Goal: Information Seeking & Learning: Learn about a topic

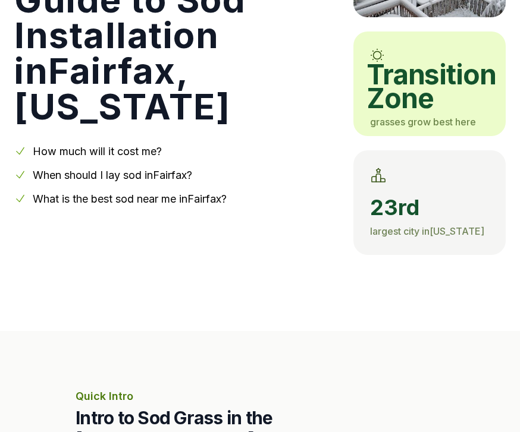
scroll to position [206, 0]
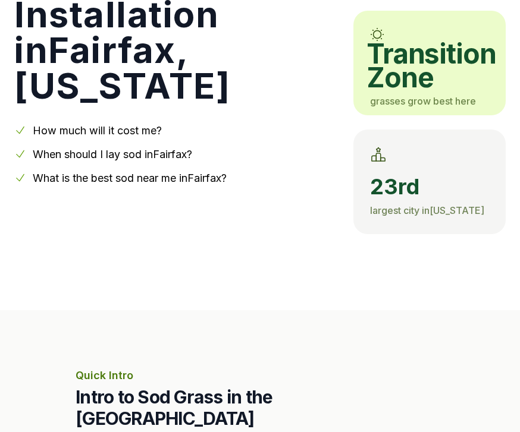
click at [57, 148] on link "When should I lay sod in [GEOGRAPHIC_DATA] ?" at bounding box center [112, 154] width 159 height 12
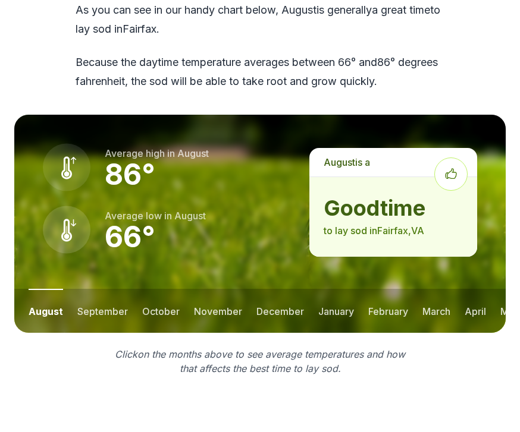
scroll to position [1608, 0]
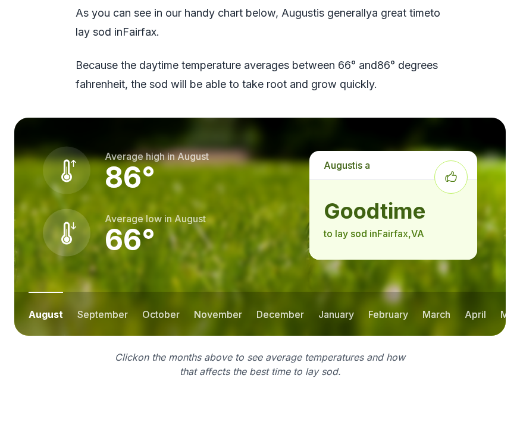
click at [161, 293] on button "october" at bounding box center [160, 315] width 37 height 44
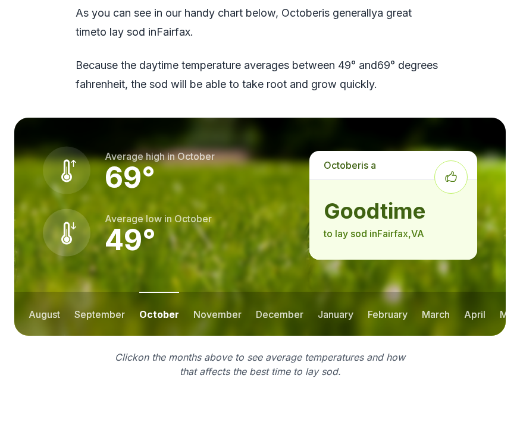
click at [229, 292] on button "november" at bounding box center [217, 314] width 48 height 44
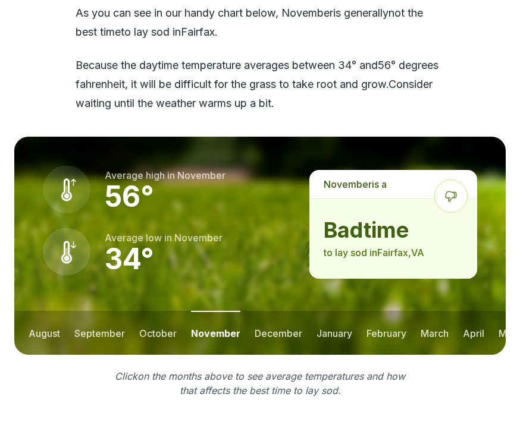
click at [281, 311] on button "december" at bounding box center [279, 333] width 48 height 44
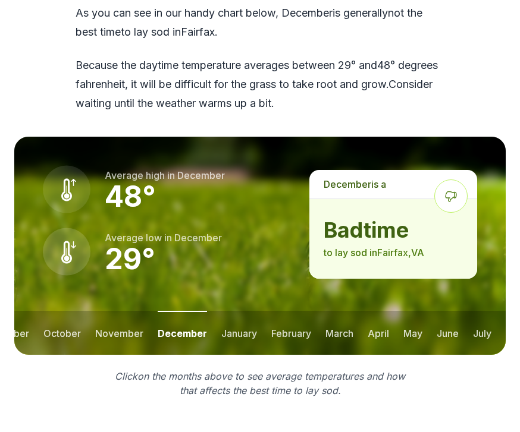
scroll to position [0, 98]
click at [448, 311] on button "june" at bounding box center [448, 333] width 22 height 44
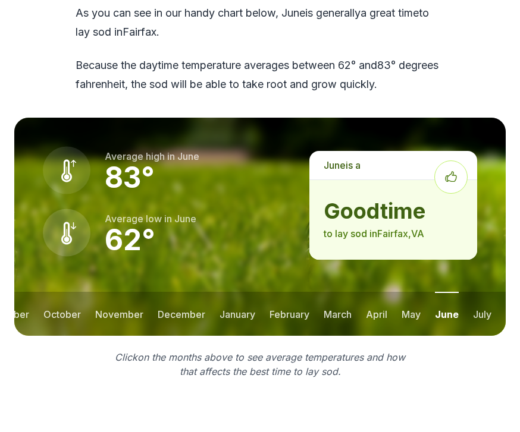
click at [491, 292] on button "july" at bounding box center [482, 314] width 18 height 44
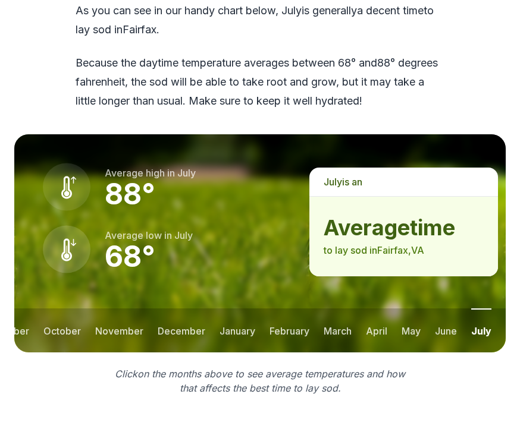
click at [61, 309] on button "october" at bounding box center [61, 331] width 37 height 44
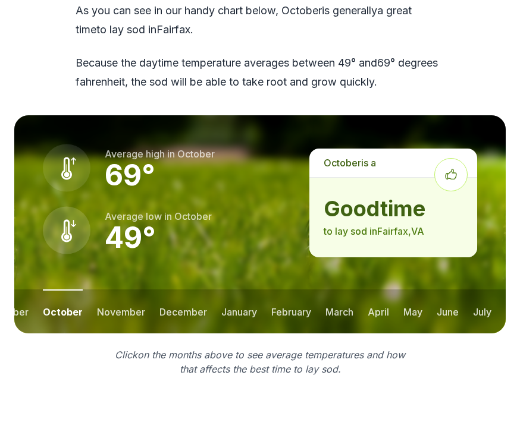
click at [120, 290] on button "november" at bounding box center [121, 312] width 48 height 44
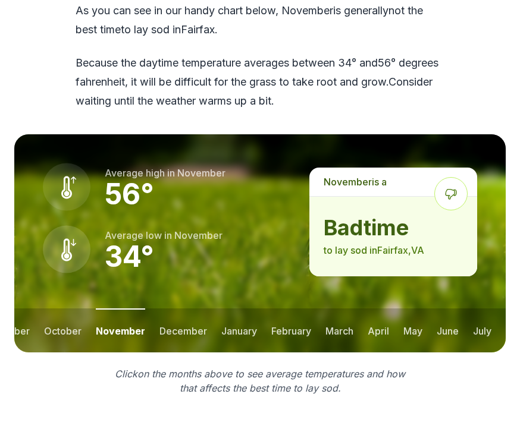
click at [65, 309] on button "october" at bounding box center [62, 331] width 37 height 44
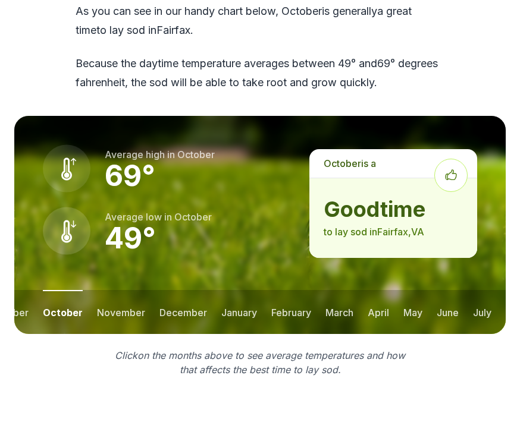
scroll to position [1610, 0]
click at [20, 290] on button "september" at bounding box center [3, 312] width 51 height 44
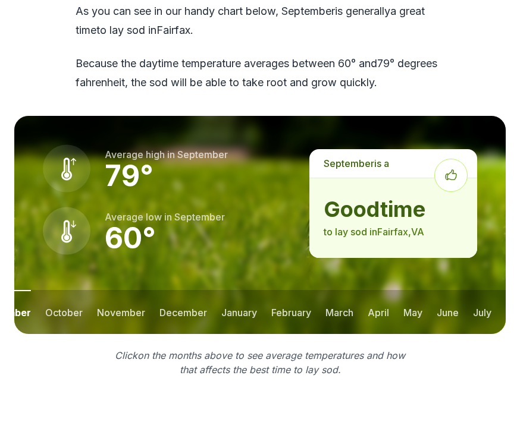
click at [62, 290] on button "october" at bounding box center [63, 312] width 37 height 44
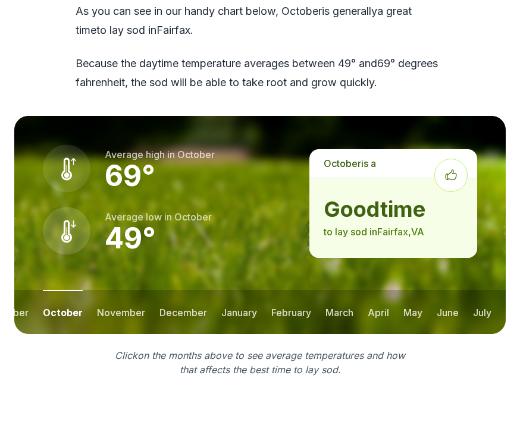
click at [18, 290] on button "september" at bounding box center [3, 312] width 51 height 44
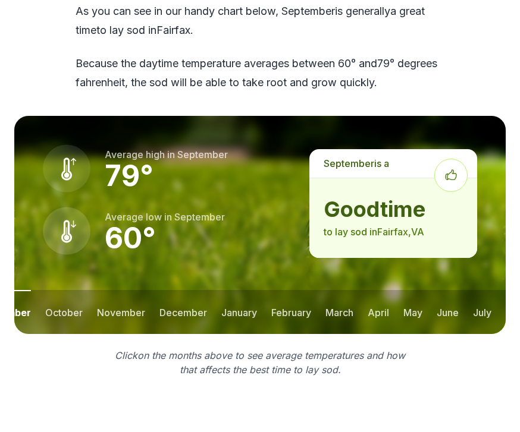
click at [124, 290] on button "november" at bounding box center [121, 312] width 48 height 44
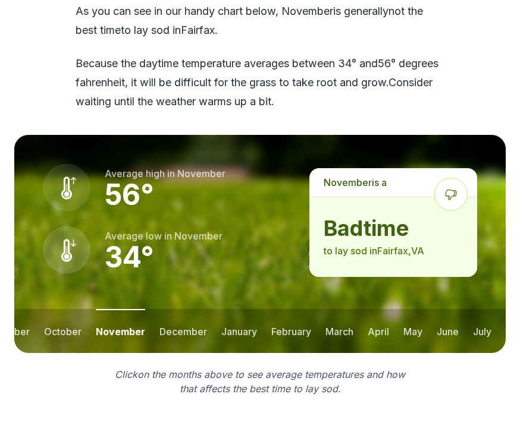
click at [54, 309] on button "october" at bounding box center [62, 331] width 37 height 44
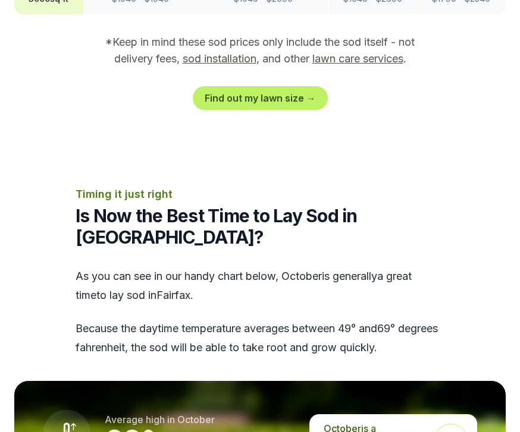
scroll to position [1344, 0]
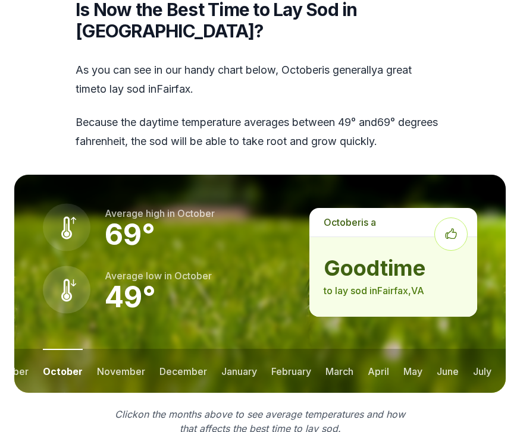
scroll to position [1551, 0]
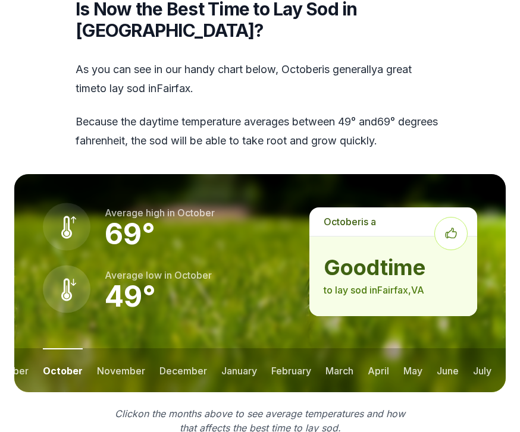
click at [377, 349] on button "april" at bounding box center [378, 371] width 21 height 44
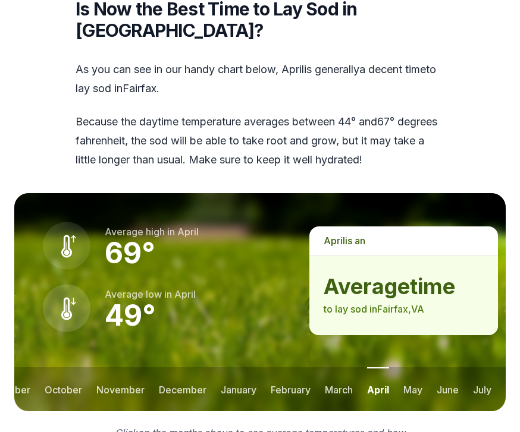
scroll to position [1552, 0]
click at [415, 369] on button "may" at bounding box center [412, 390] width 19 height 44
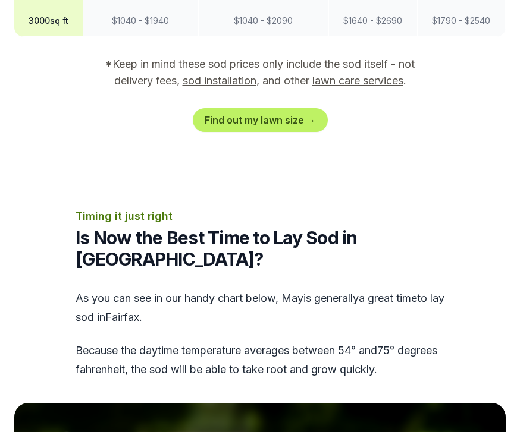
scroll to position [1319, 0]
